Goal: Task Accomplishment & Management: Complete application form

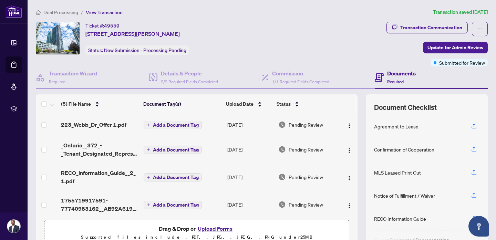
scroll to position [32, 0]
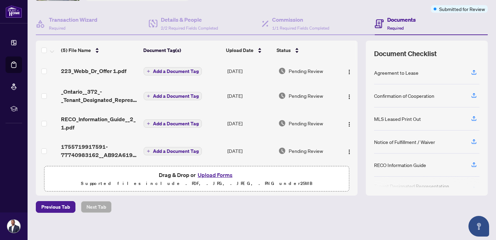
scroll to position [58, 0]
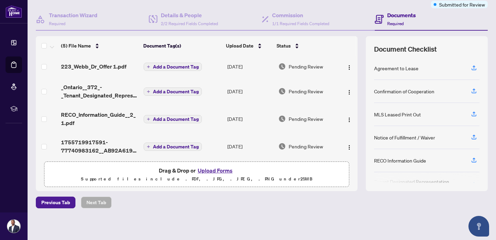
click at [131, 179] on p "Supported files include .PDF, .JPG, .JPEG, .PNG under 25 MB" at bounding box center [197, 179] width 296 height 8
click at [208, 172] on button "Upload Forms" at bounding box center [215, 170] width 39 height 9
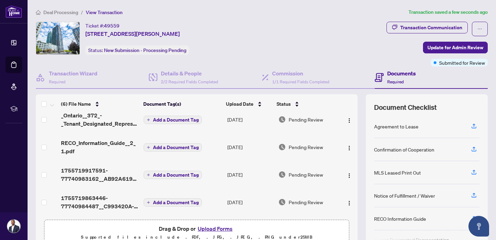
scroll to position [0, 0]
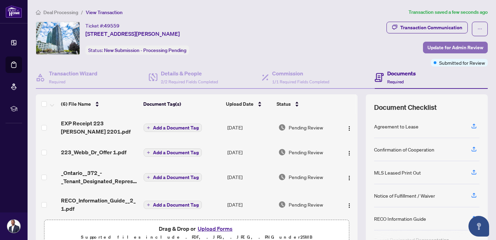
click at [441, 49] on span "Update for Admin Review" at bounding box center [455, 47] width 56 height 11
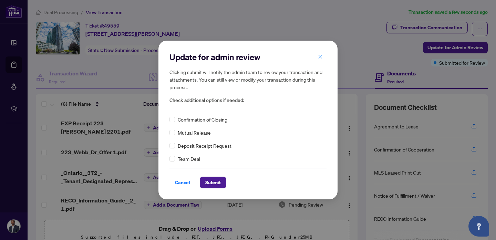
click at [323, 56] on button "button" at bounding box center [320, 57] width 14 height 12
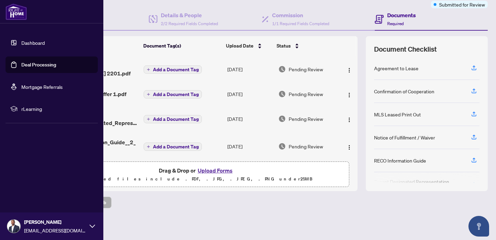
click at [30, 40] on link "Dashboard" at bounding box center [32, 43] width 23 height 6
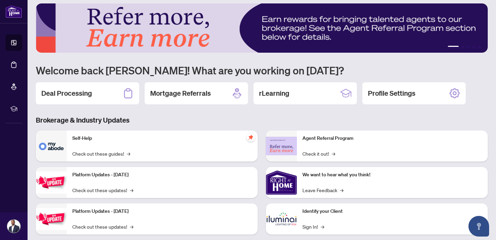
scroll to position [5, 0]
